Goal: Task Accomplishment & Management: Complete application form

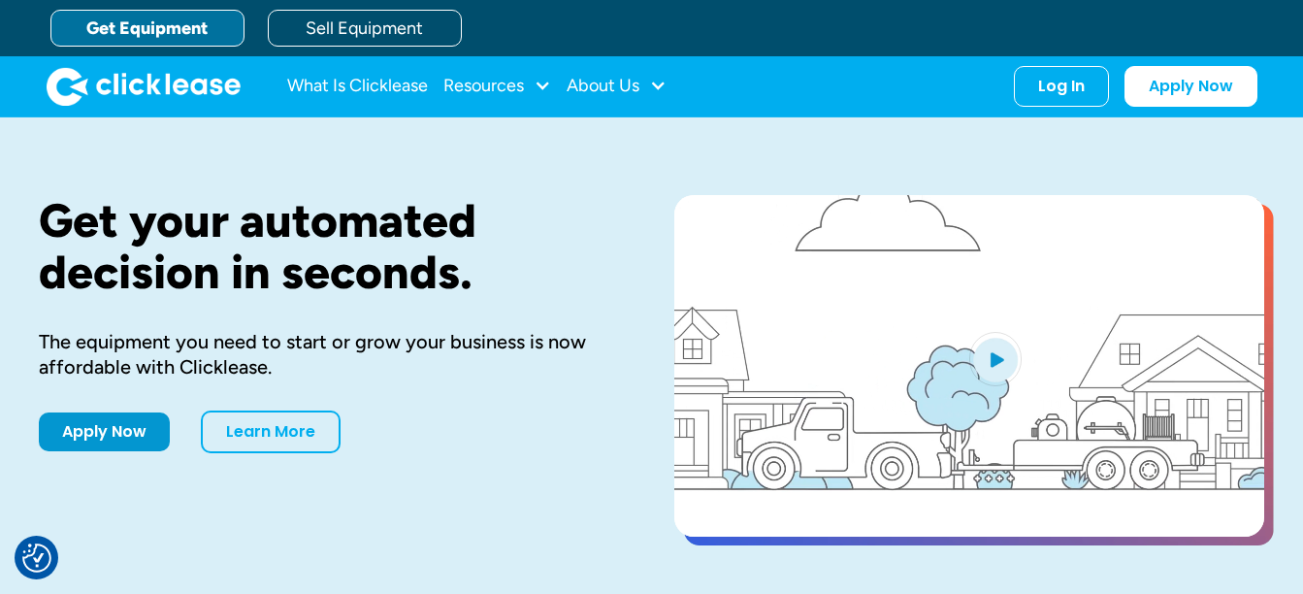
click at [108, 399] on div "Get your automated decision in seconds. The equipment you need to start or grow…" at bounding box center [325, 368] width 573 height 346
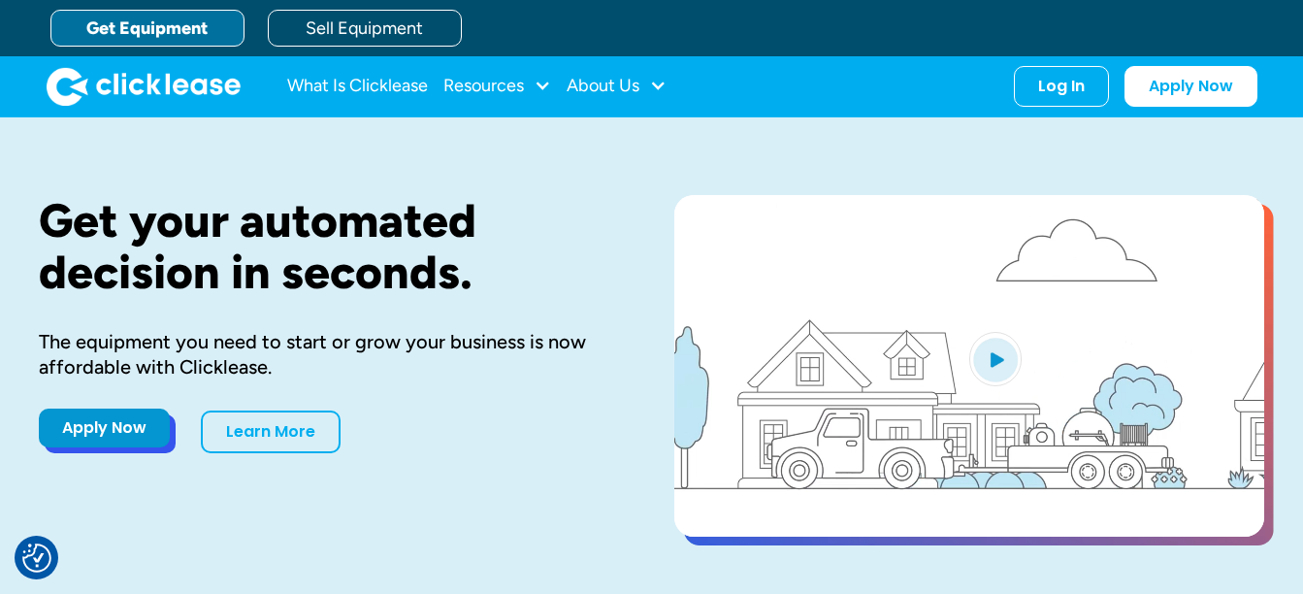
click at [110, 423] on link "Apply Now" at bounding box center [104, 427] width 131 height 39
